Goal: Find specific page/section: Find specific page/section

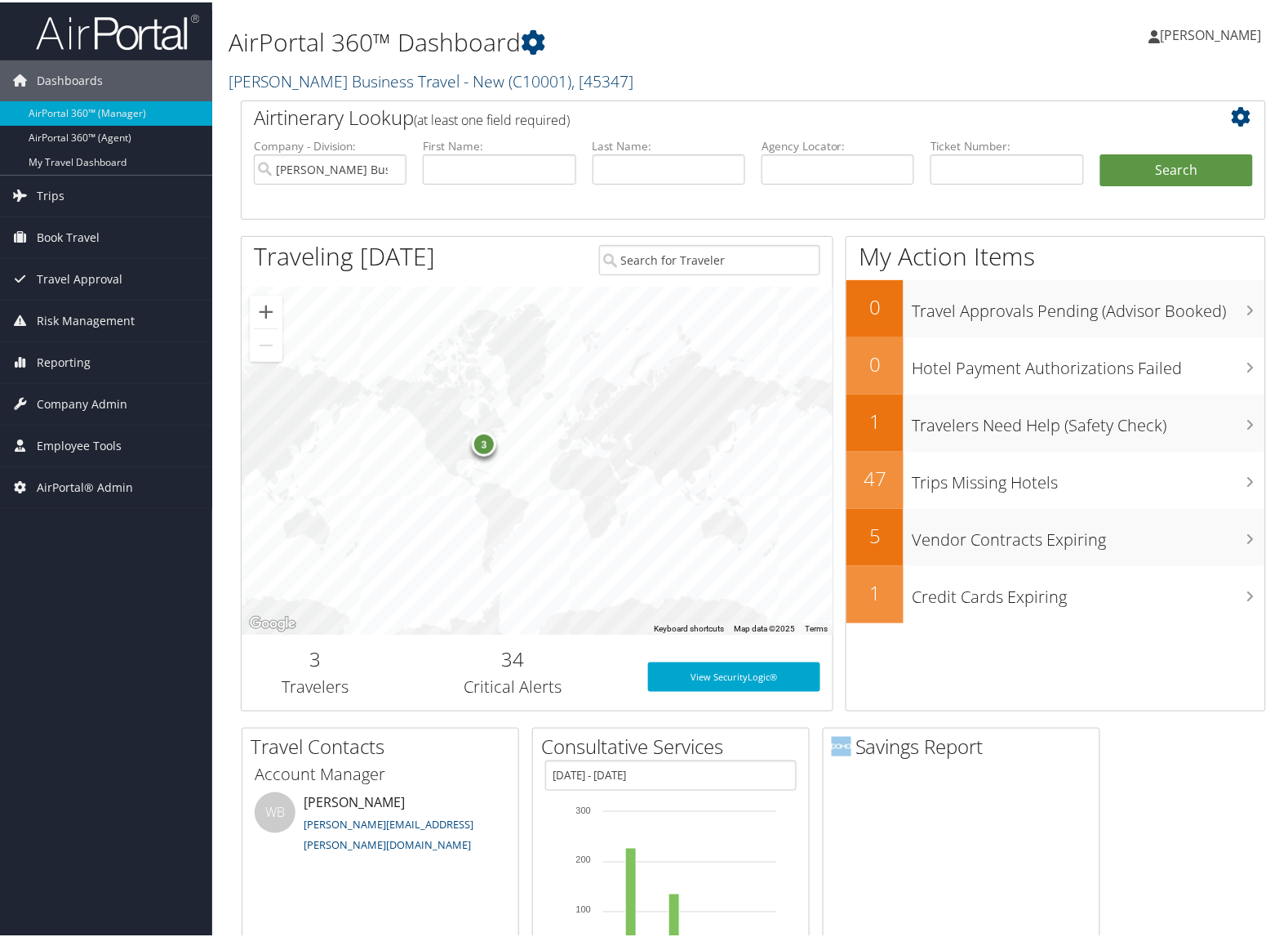
click at [315, 80] on link "[PERSON_NAME] Business Travel - New ( C10001 ) , [ 45347 ]" at bounding box center [431, 79] width 405 height 22
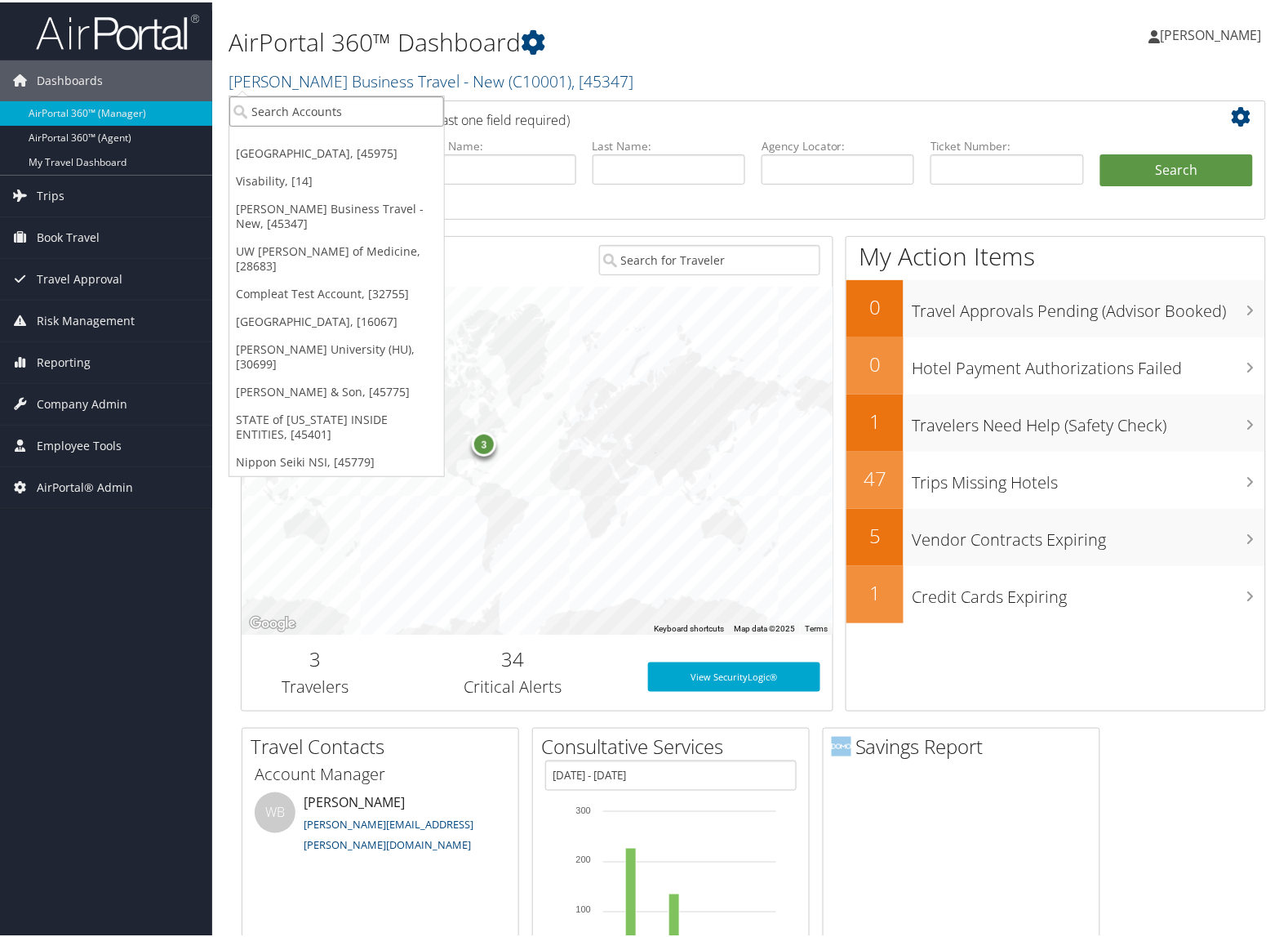
click at [315, 106] on input "search" at bounding box center [336, 109] width 215 height 31
type input "301094"
click at [360, 144] on div "BluePearl Veterinary Partners (301094), [31705]" at bounding box center [395, 139] width 350 height 15
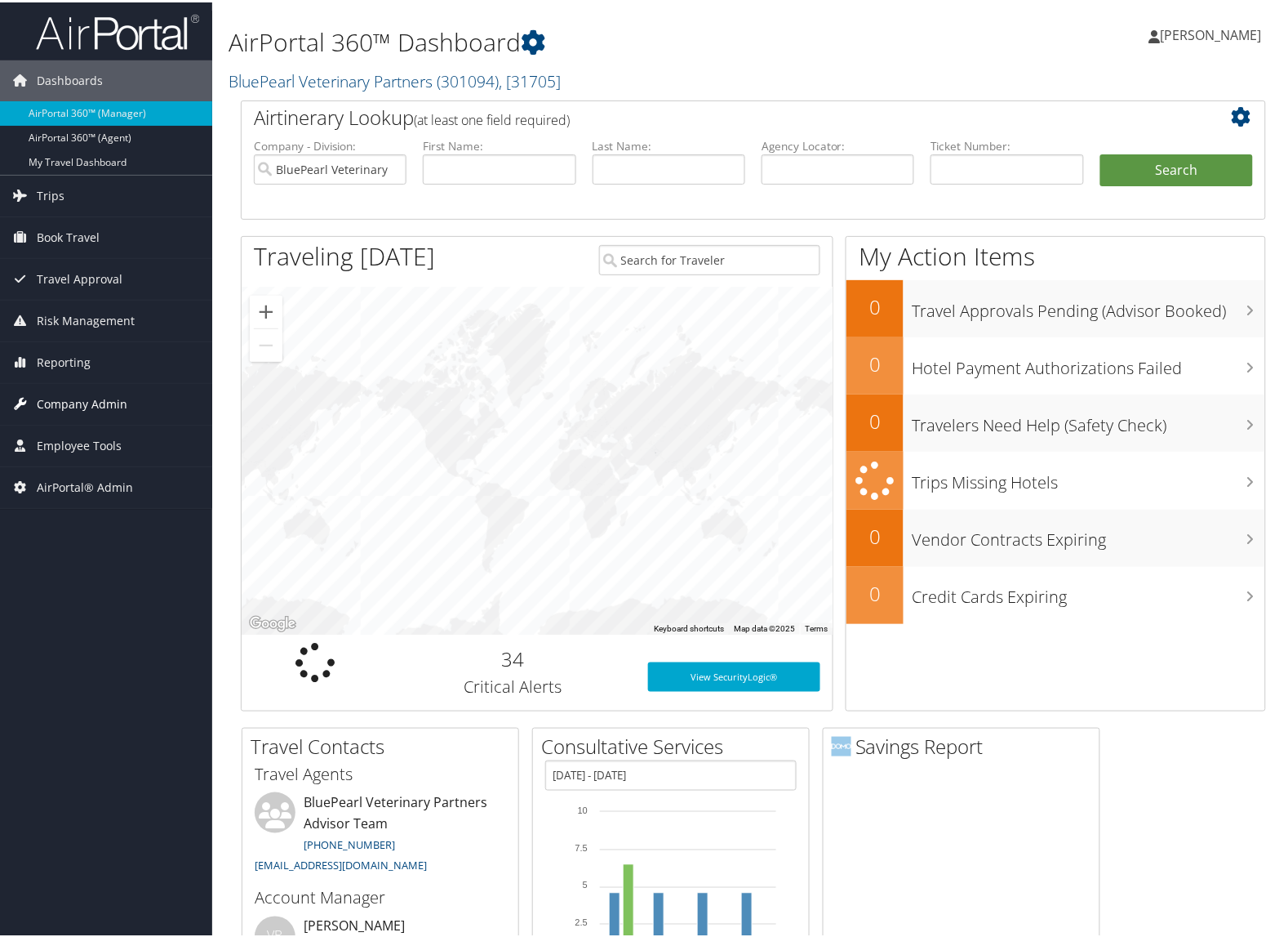
click at [103, 394] on span "Company Admin" at bounding box center [82, 401] width 91 height 41
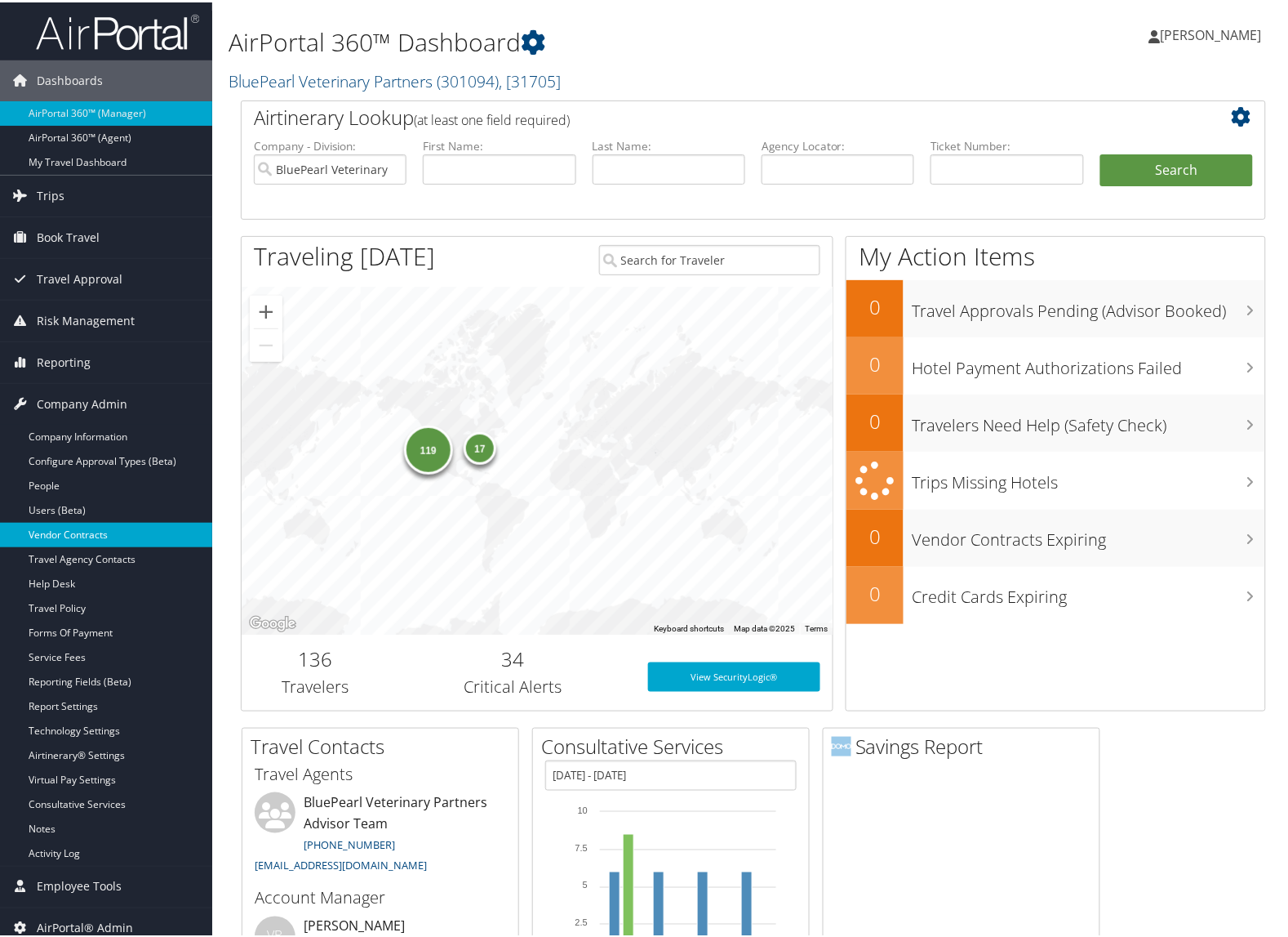
click at [50, 539] on link "Vendor Contracts" at bounding box center [106, 533] width 212 height 25
